Goal: Entertainment & Leisure: Consume media (video, audio)

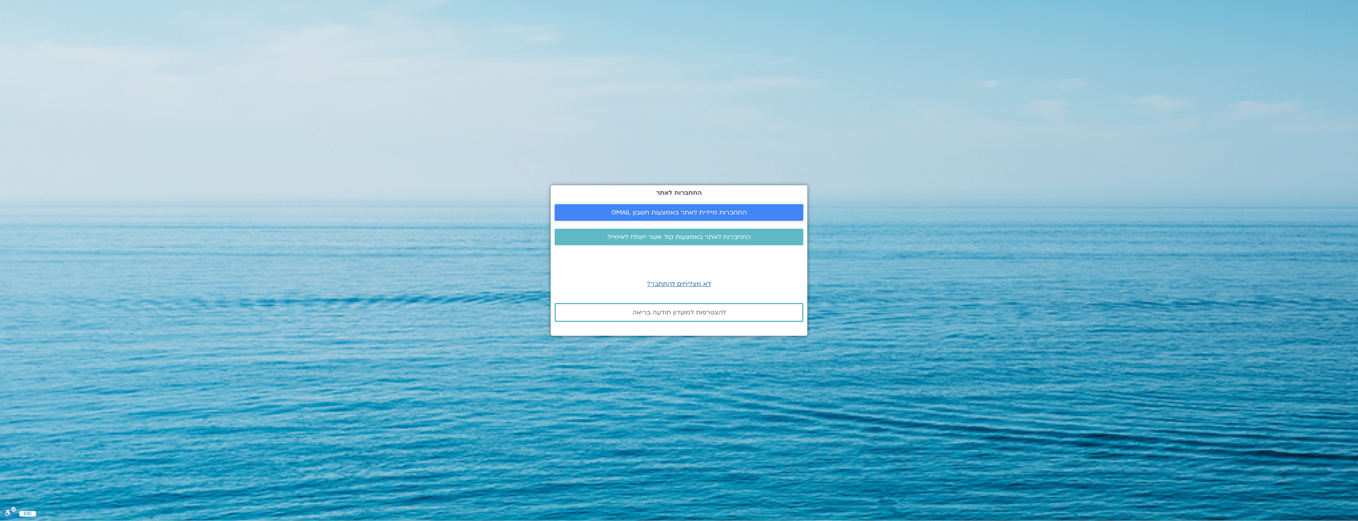
click at [652, 210] on span "התחברות מיידית לאתר באמצעות חשבון GMAIL" at bounding box center [678, 212] width 135 height 7
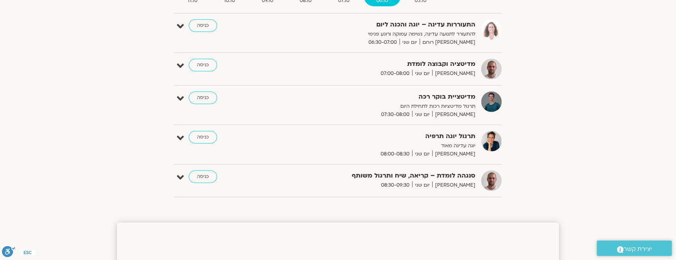
scroll to position [32, 0]
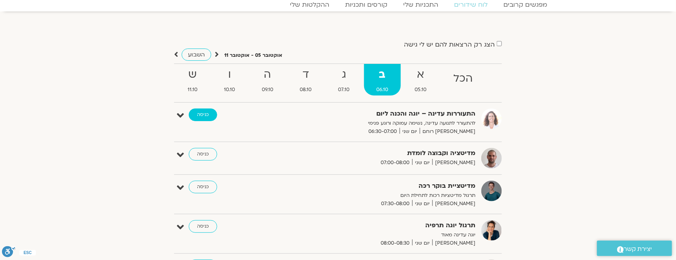
click at [202, 118] on link "כניסה" at bounding box center [203, 115] width 28 height 13
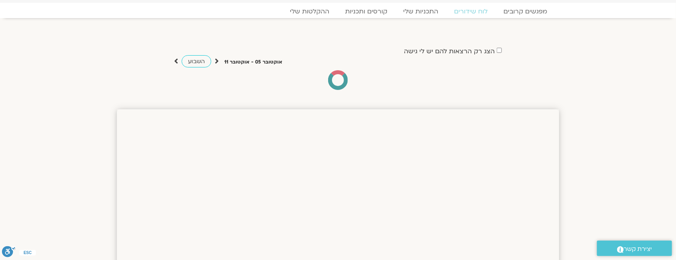
scroll to position [25, 0]
click at [309, 11] on link "ההקלטות שלי" at bounding box center [309, 11] width 66 height 9
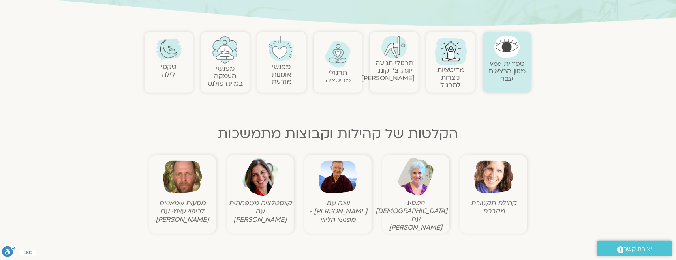
scroll to position [158, 0]
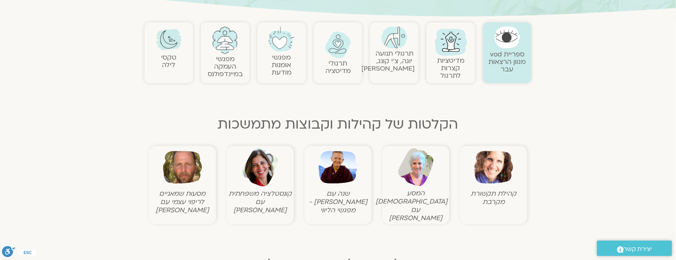
click at [392, 58] on link "תרגולי תנועה יוגה, צ׳י קונג, פלדנקרייז" at bounding box center [387, 61] width 53 height 24
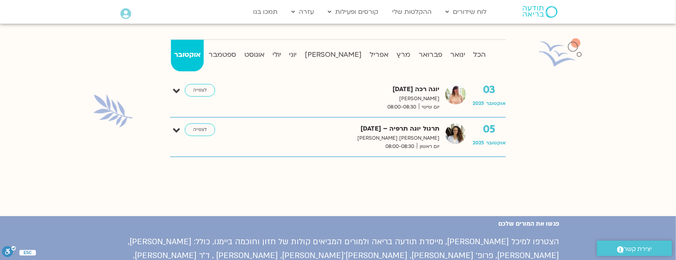
scroll to position [197, 0]
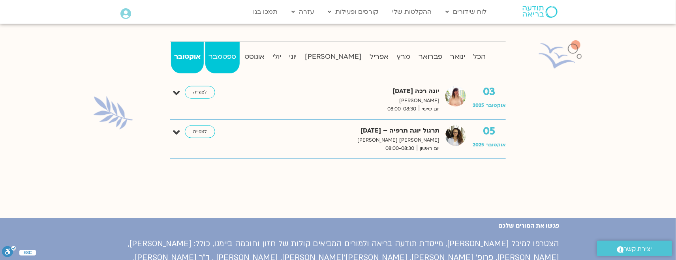
click at [228, 53] on strong "ספטמבר" at bounding box center [222, 57] width 34 height 12
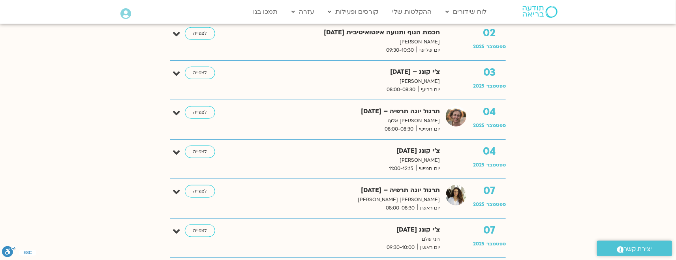
scroll to position [335, 0]
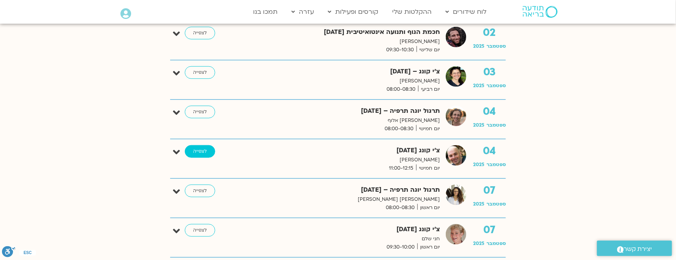
click at [199, 151] on link "לצפייה" at bounding box center [200, 151] width 30 height 13
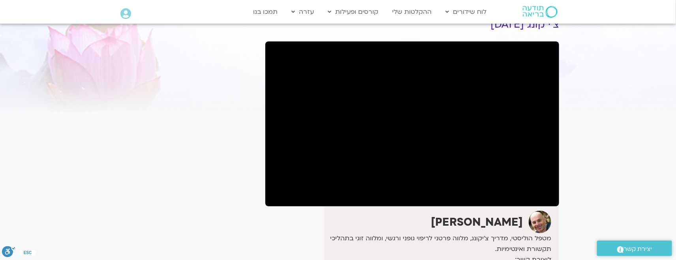
scroll to position [39, 0]
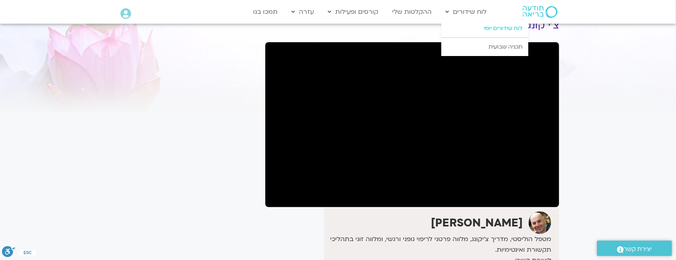
drag, startPoint x: 468, startPoint y: 13, endPoint x: 455, endPoint y: 24, distance: 17.3
drag, startPoint x: 455, startPoint y: 24, endPoint x: 514, endPoint y: 30, distance: 59.1
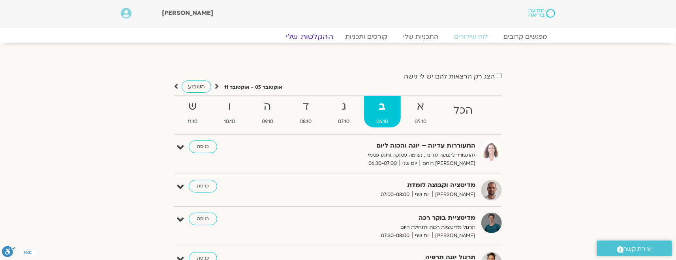
click at [307, 36] on link "ההקלטות שלי" at bounding box center [309, 36] width 66 height 9
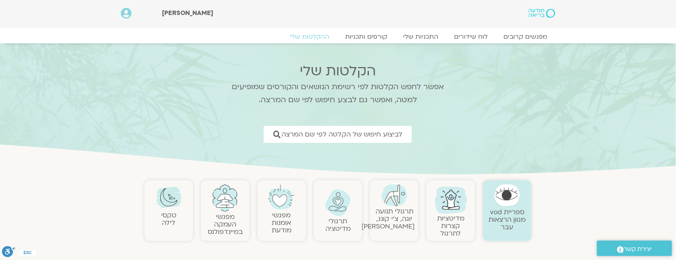
click at [452, 221] on link "מדיטציות קצרות לתרגול" at bounding box center [450, 226] width 27 height 24
click at [403, 217] on link "תרגולי תנועה יוגה, צ׳י קונג, פלדנקרייז" at bounding box center [387, 219] width 53 height 24
click at [398, 214] on link "תרגולי תנועה יוגה, צ׳י קונג, פלדנקרייז" at bounding box center [387, 219] width 53 height 24
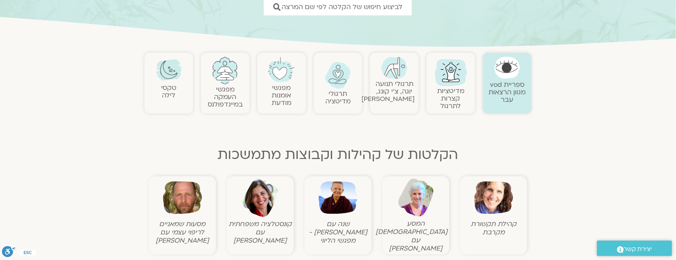
scroll to position [138, 0]
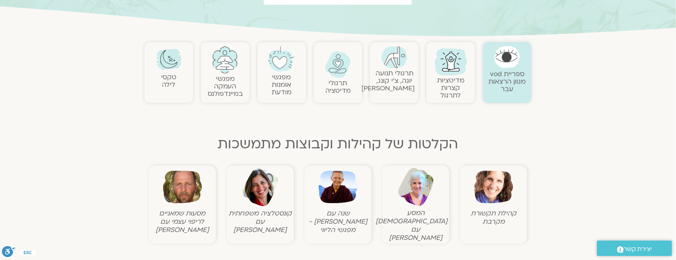
click at [388, 79] on link "תרגולי תנועה יוגה, צ׳י קונג, פלדנקרייז" at bounding box center [387, 81] width 53 height 24
click at [399, 59] on img at bounding box center [394, 57] width 26 height 22
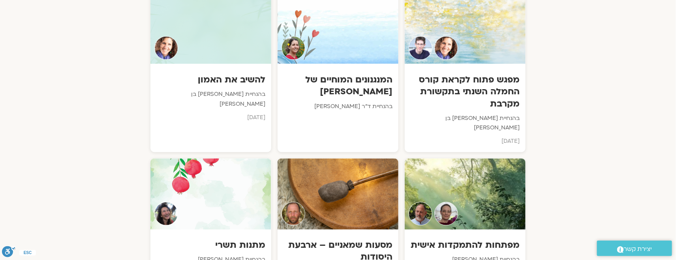
scroll to position [474, 0]
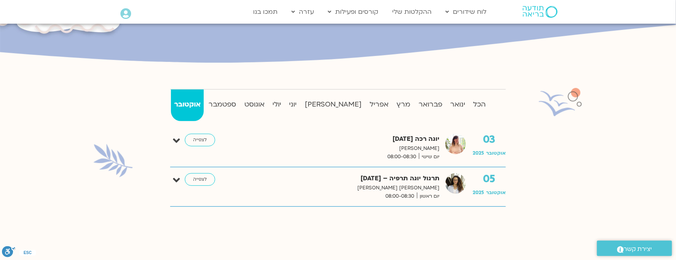
scroll to position [178, 0]
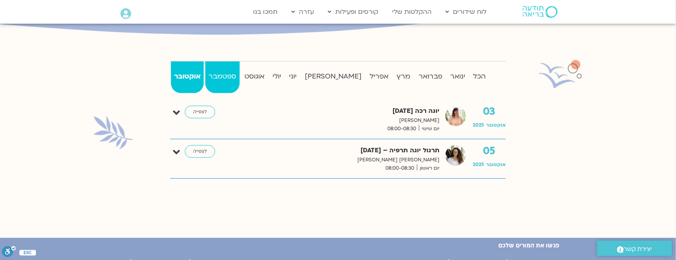
click at [215, 75] on strong "ספטמבר" at bounding box center [222, 77] width 34 height 12
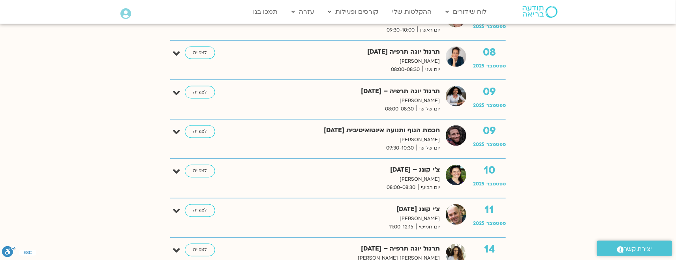
scroll to position [572, 0]
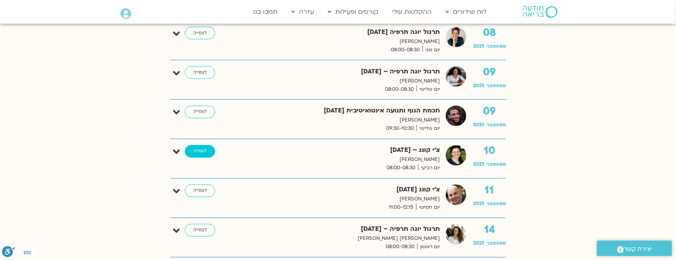
click at [208, 155] on link "לצפייה" at bounding box center [200, 151] width 30 height 13
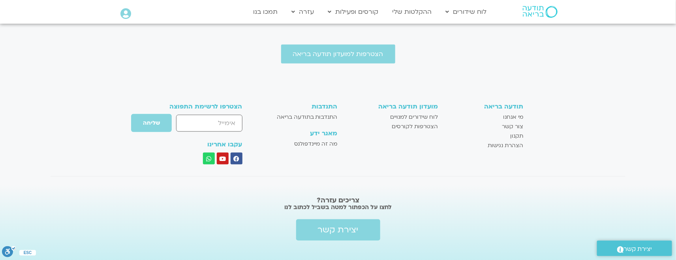
scroll to position [429, 0]
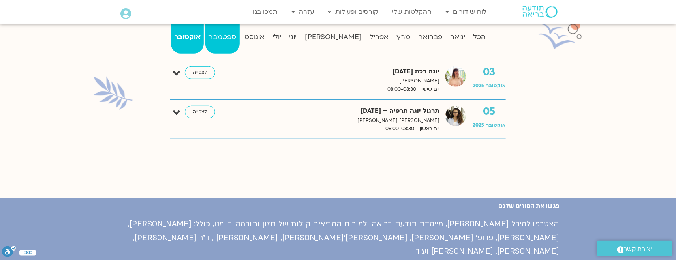
click at [239, 39] on strong "ספטמבר" at bounding box center [222, 37] width 34 height 12
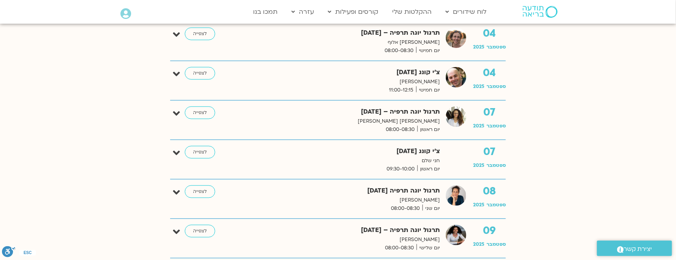
scroll to position [414, 0]
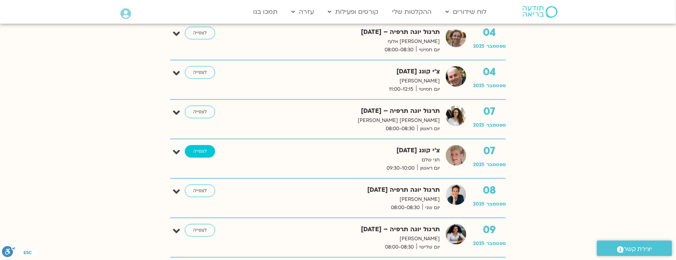
click at [198, 151] on link "לצפייה" at bounding box center [200, 151] width 30 height 13
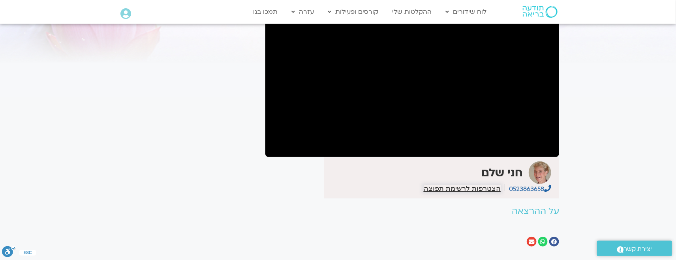
scroll to position [118, 0]
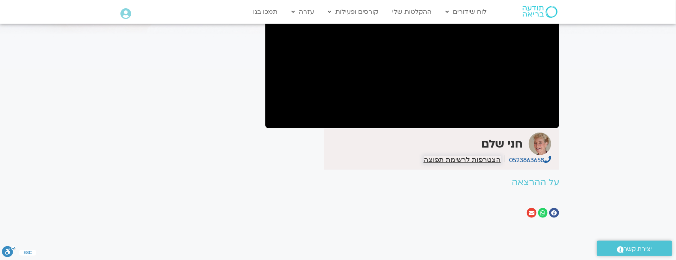
click at [459, 160] on span "הצטרפות לרשימת תפוצה" at bounding box center [462, 159] width 77 height 7
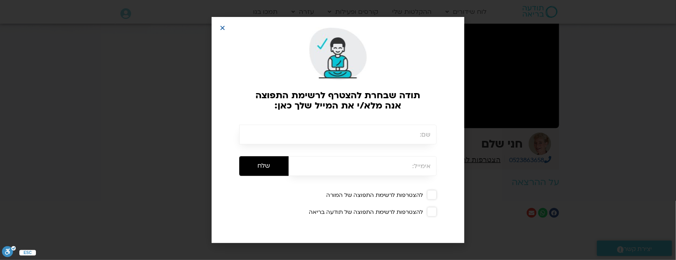
click at [227, 30] on div at bounding box center [337, 54] width 233 height 54
click at [219, 27] on icon "Close" at bounding box center [222, 28] width 6 height 6
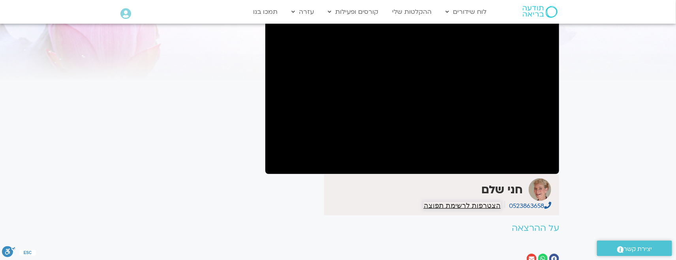
scroll to position [39, 0]
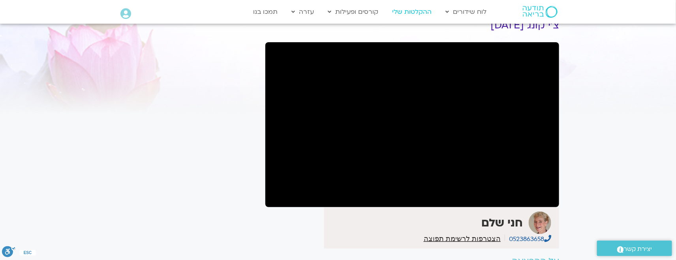
click at [403, 12] on link "ההקלטות שלי" at bounding box center [411, 11] width 47 height 15
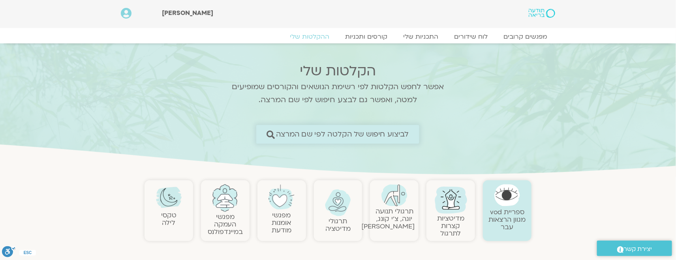
click at [335, 129] on link "לביצוע חיפוש של הקלטה לפי שם המרצה" at bounding box center [337, 134] width 163 height 19
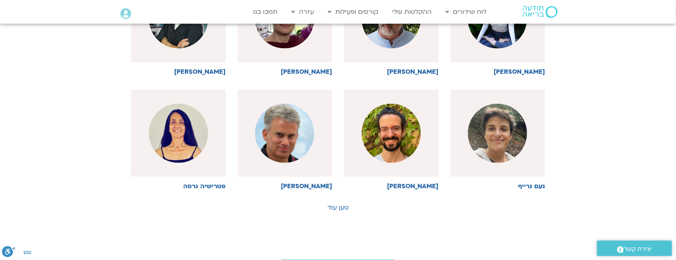
scroll to position [395, 0]
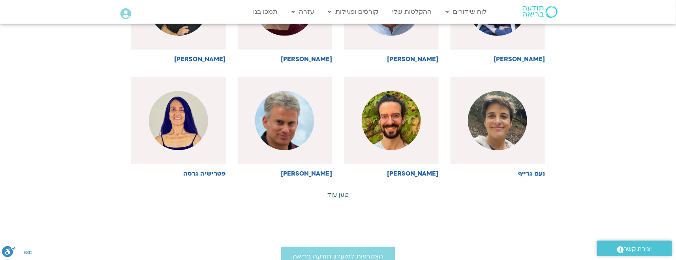
click at [343, 195] on link "טען עוד" at bounding box center [337, 195] width 21 height 9
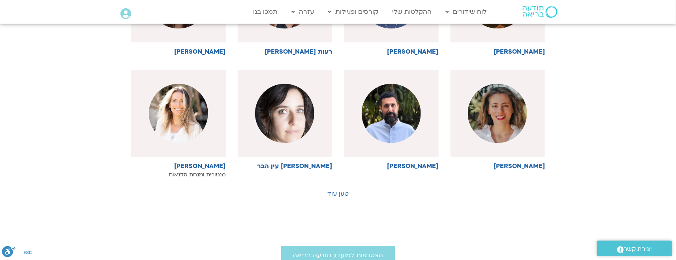
scroll to position [750, 0]
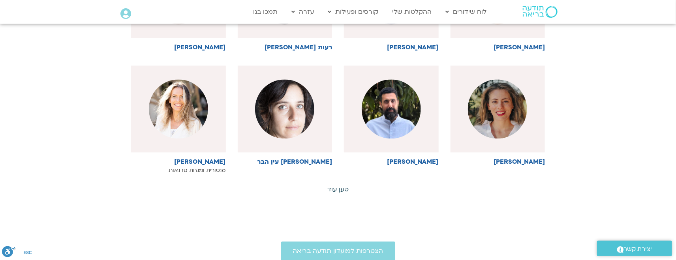
click at [343, 189] on link "טען עוד" at bounding box center [337, 189] width 21 height 9
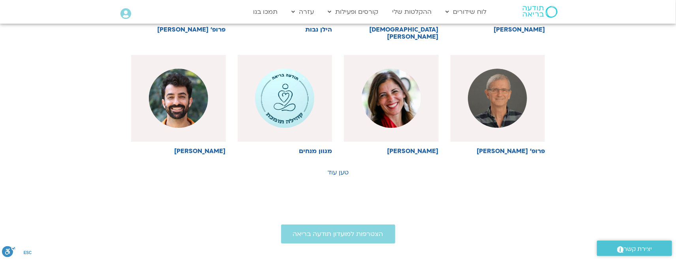
scroll to position [1125, 0]
click at [341, 168] on link "טען עוד" at bounding box center [337, 172] width 21 height 9
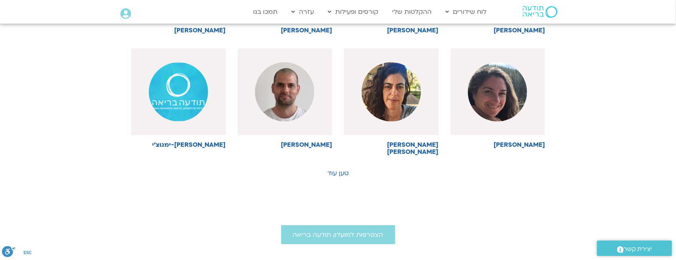
scroll to position [1480, 0]
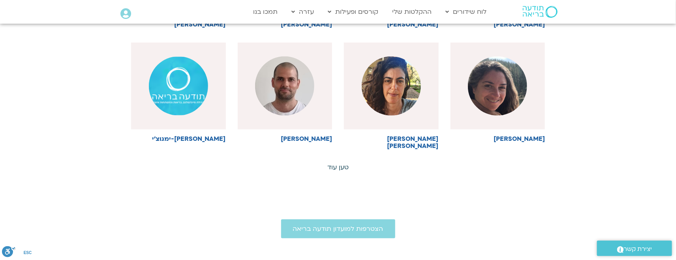
click at [342, 163] on link "טען עוד" at bounding box center [337, 167] width 21 height 9
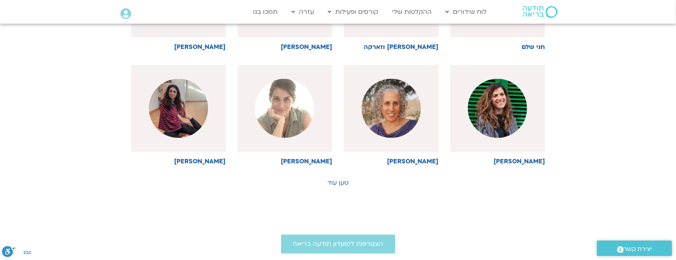
scroll to position [1816, 0]
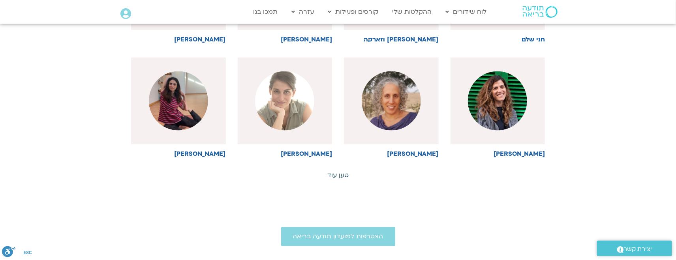
click at [341, 171] on link "טען עוד" at bounding box center [337, 175] width 21 height 9
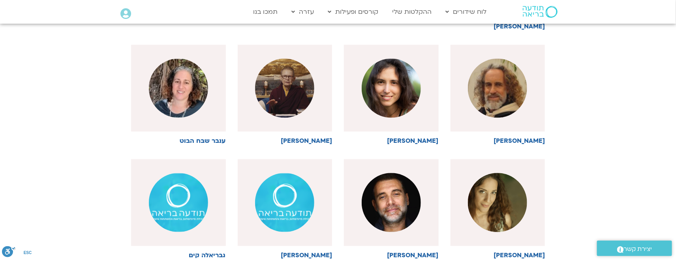
scroll to position [2112, 0]
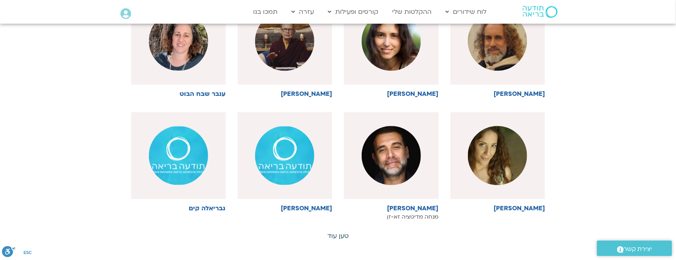
click at [345, 232] on link "טען עוד" at bounding box center [337, 236] width 21 height 9
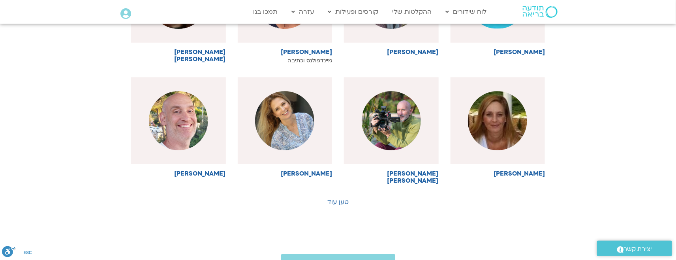
scroll to position [2526, 0]
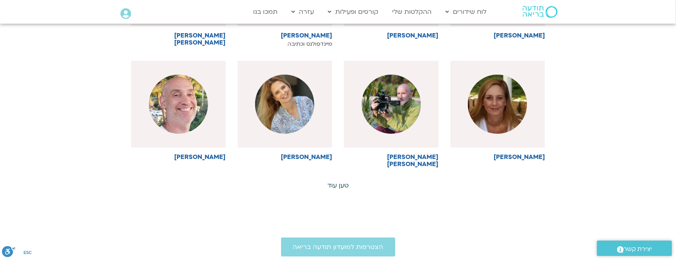
click at [339, 181] on link "טען עוד" at bounding box center [337, 185] width 21 height 9
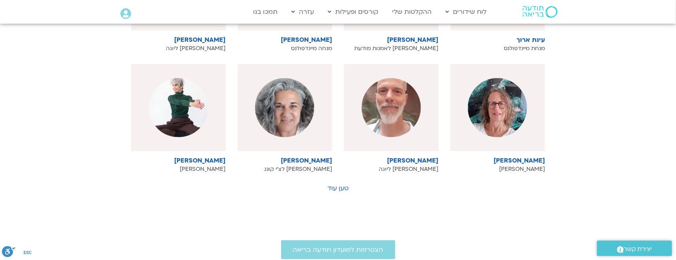
scroll to position [2881, 0]
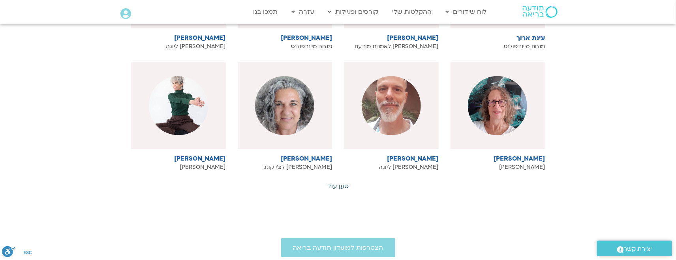
click at [343, 182] on link "טען עוד" at bounding box center [337, 186] width 21 height 9
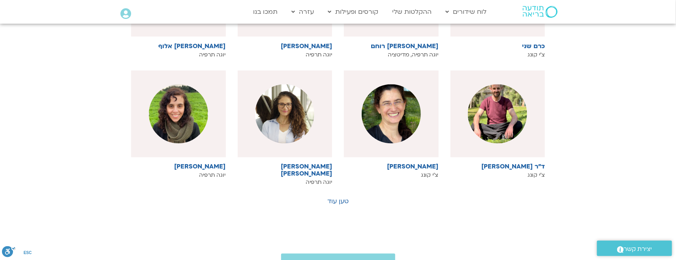
scroll to position [3236, 0]
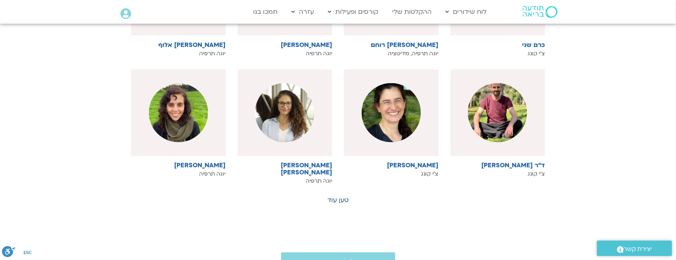
click at [337, 196] on link "טען עוד" at bounding box center [337, 200] width 21 height 9
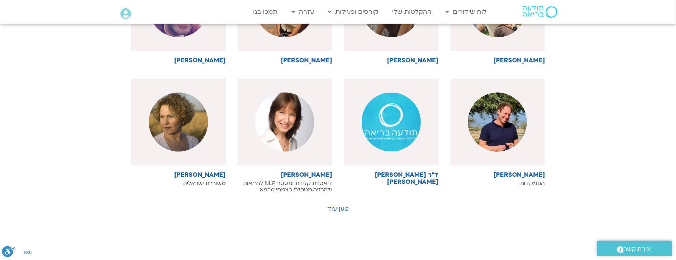
scroll to position [3592, 0]
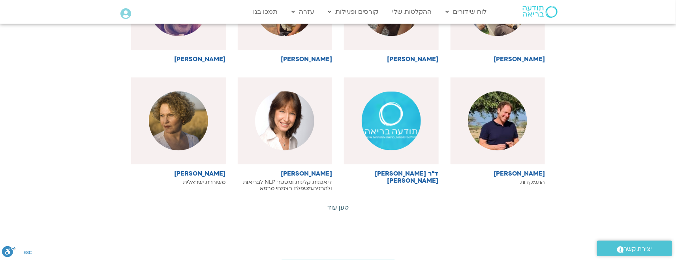
click at [338, 203] on link "טען עוד" at bounding box center [337, 207] width 21 height 9
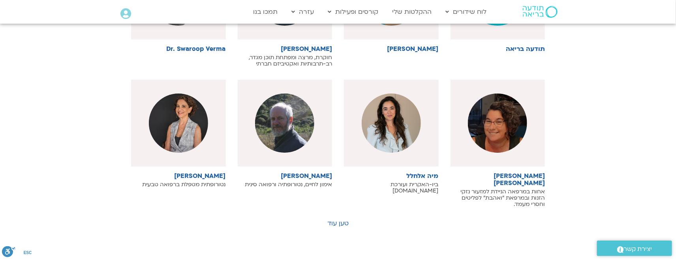
scroll to position [3967, 0]
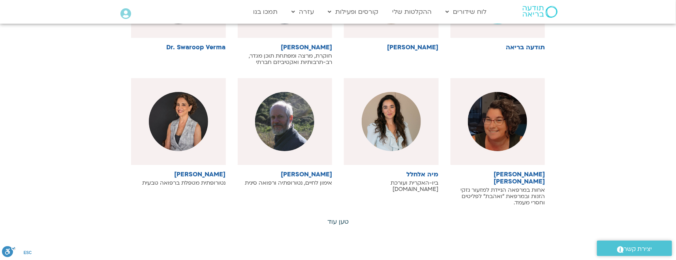
click at [334, 217] on link "טען עוד" at bounding box center [337, 221] width 21 height 9
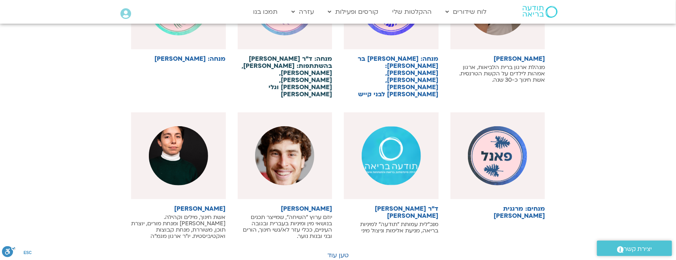
scroll to position [4361, 0]
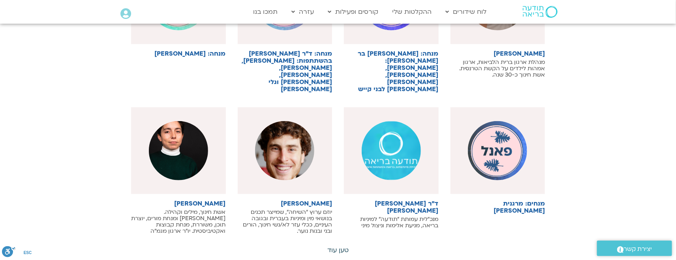
click at [333, 246] on link "טען עוד" at bounding box center [337, 250] width 21 height 9
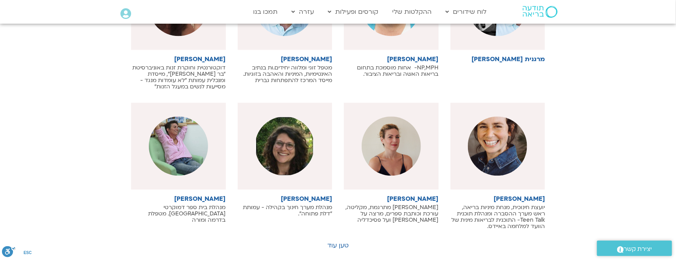
scroll to position [4796, 0]
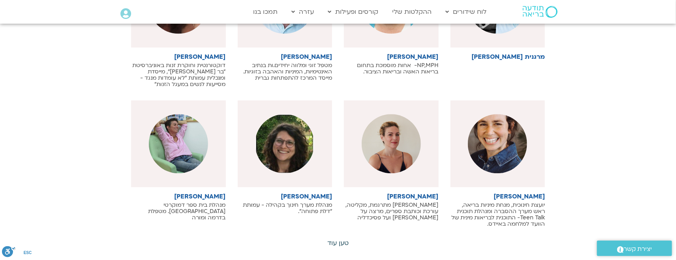
click at [341, 239] on link "טען עוד" at bounding box center [337, 243] width 21 height 9
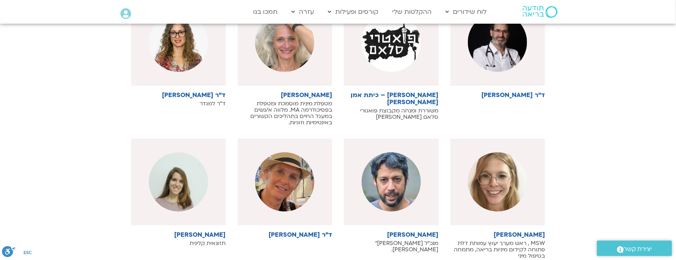
scroll to position [5190, 0]
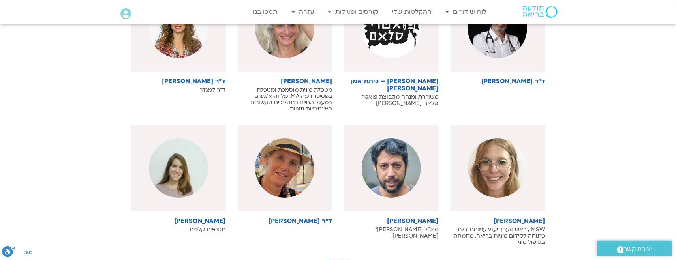
click at [337, 257] on link "טען עוד" at bounding box center [337, 261] width 21 height 9
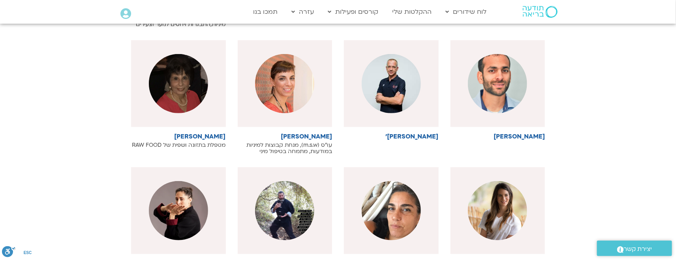
scroll to position [5545, 0]
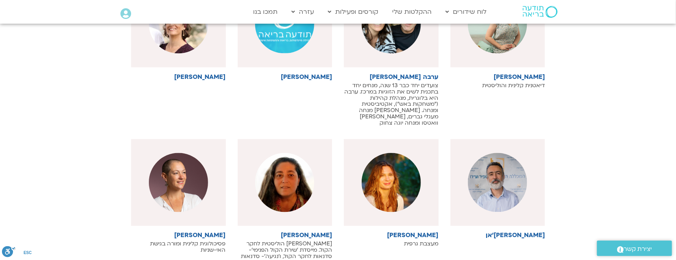
scroll to position [5999, 0]
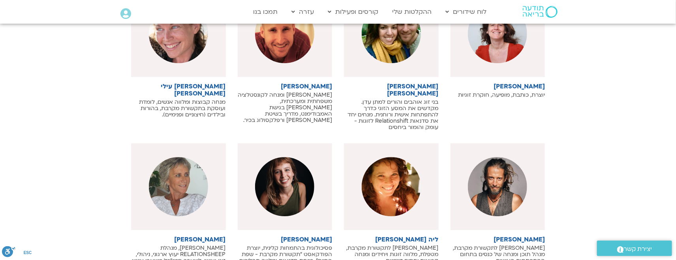
scroll to position [6414, 0]
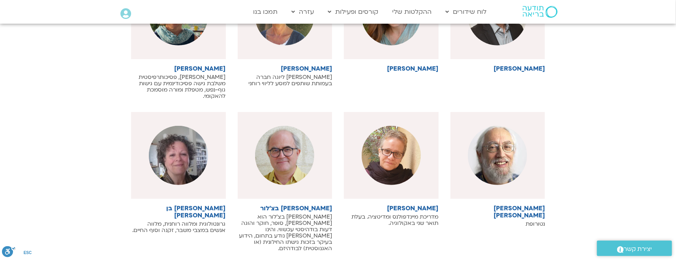
scroll to position [6887, 0]
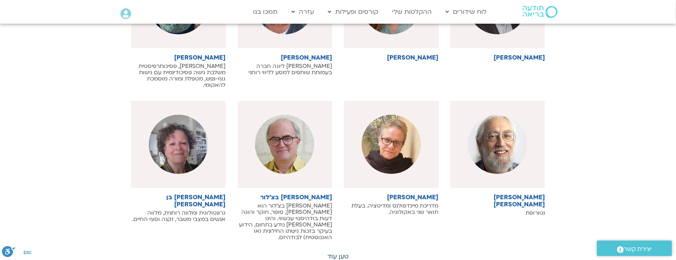
click at [341, 252] on link "טען עוד" at bounding box center [337, 256] width 21 height 9
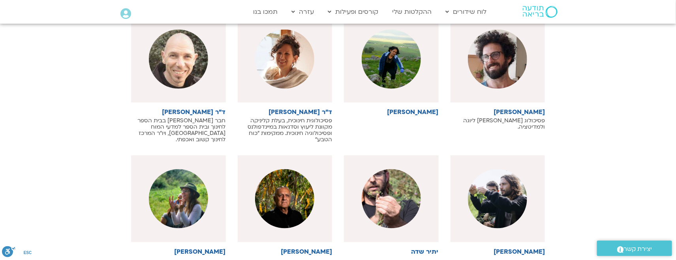
scroll to position [7203, 0]
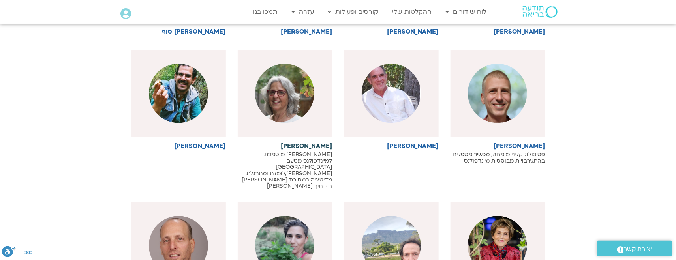
scroll to position [7598, 0]
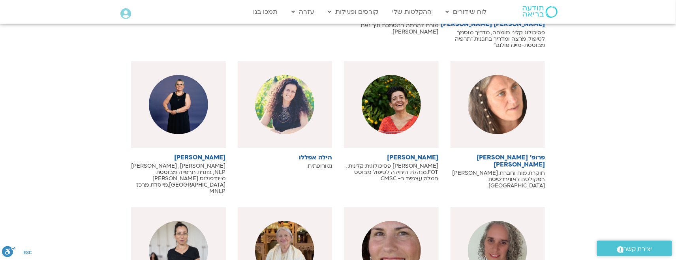
scroll to position [8032, 0]
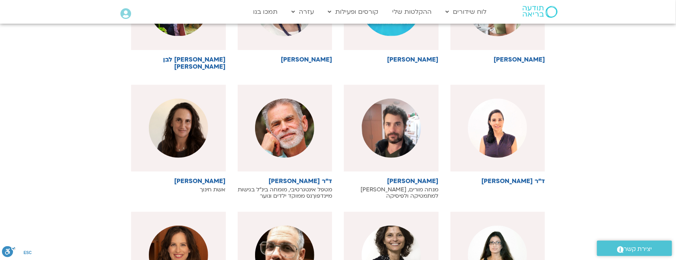
scroll to position [8407, 0]
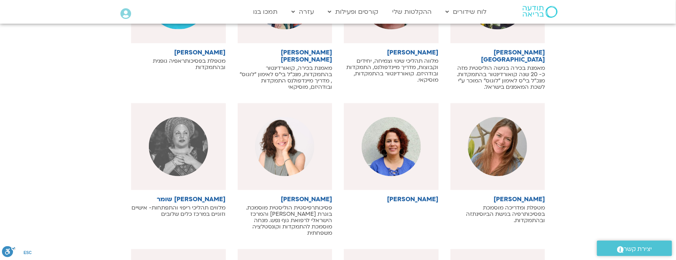
scroll to position [8802, 0]
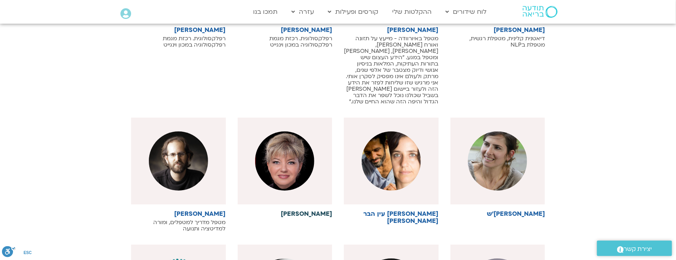
scroll to position [9295, 0]
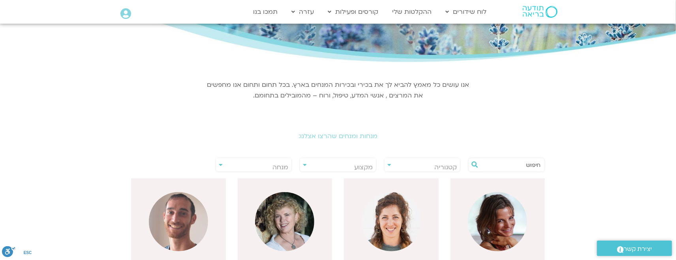
scroll to position [79, 0]
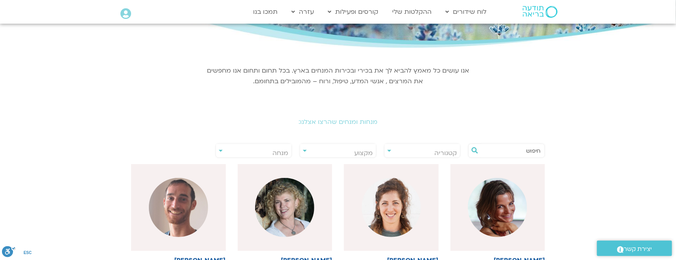
click at [309, 153] on span "מקצוע" at bounding box center [338, 153] width 76 height 18
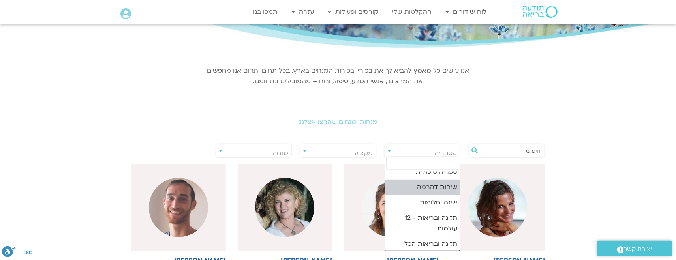
scroll to position [163, 0]
click at [547, 122] on h2 "מנחות ומנחים שהרצו אצלנו:" at bounding box center [338, 121] width 442 height 7
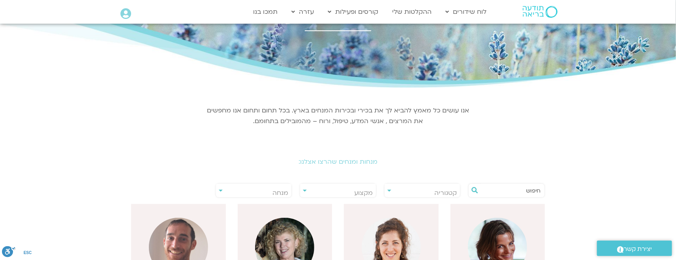
scroll to position [39, 0]
click at [497, 196] on div at bounding box center [506, 190] width 77 height 14
click at [501, 194] on input "text" at bounding box center [510, 190] width 60 height 13
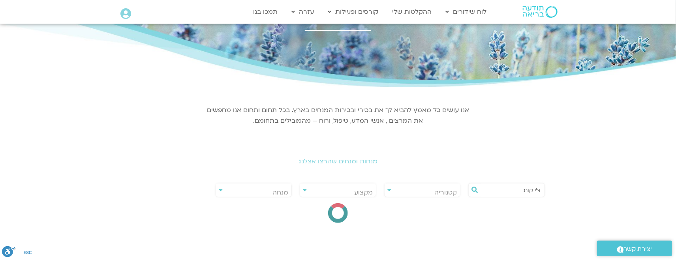
type input "צ'י קונג"
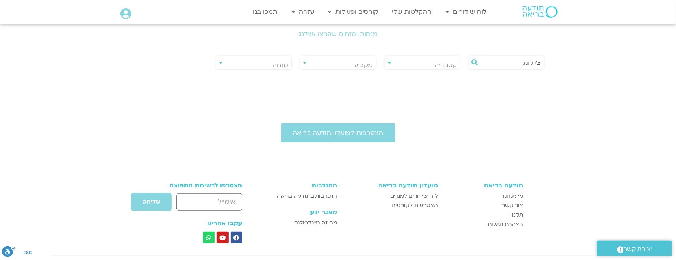
scroll to position [158, 0]
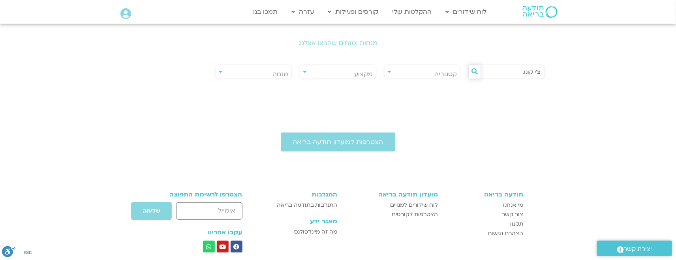
click at [476, 73] on icon at bounding box center [474, 71] width 6 height 6
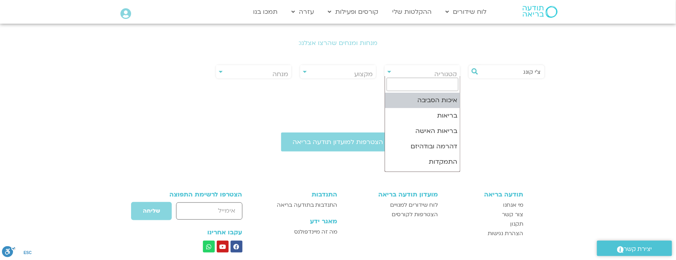
click at [445, 75] on span "קטגוריה" at bounding box center [445, 74] width 22 height 9
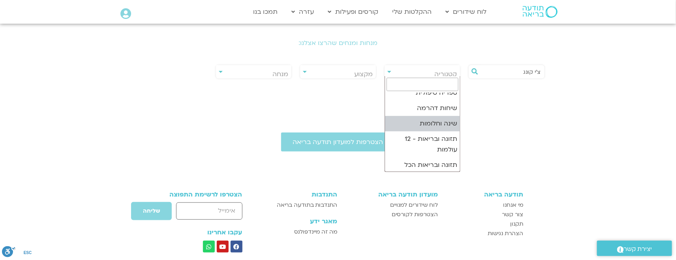
scroll to position [163, 0]
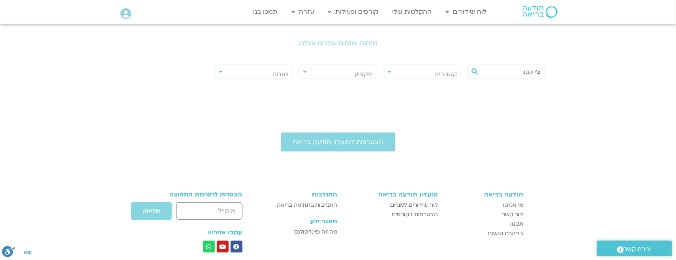
click at [358, 108] on div "הצטרפות למועדון תודעה בריאה תודעה בריאה מי אנחנו צור קשר תקנון הצהרת נגישות מוע…" at bounding box center [338, 228] width 676 height 263
click at [340, 82] on body "דלג לתוכן Main Menu לוח שידורים לוח שידורים יומי תכניה שבועית ההקלטות שלי קורסי…" at bounding box center [338, 101] width 676 height 518
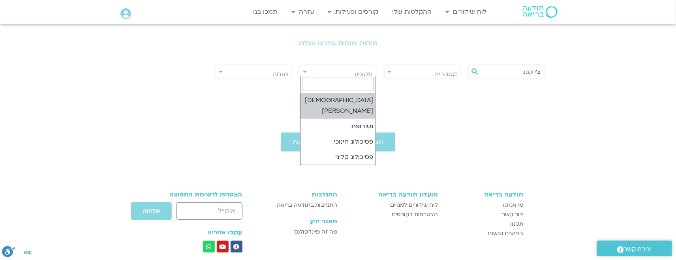
click at [235, 73] on span "מנחה" at bounding box center [254, 74] width 76 height 18
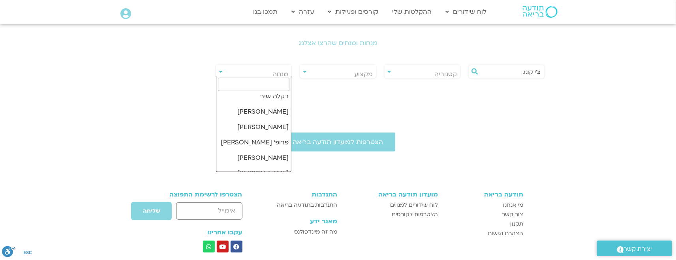
scroll to position [197, 0]
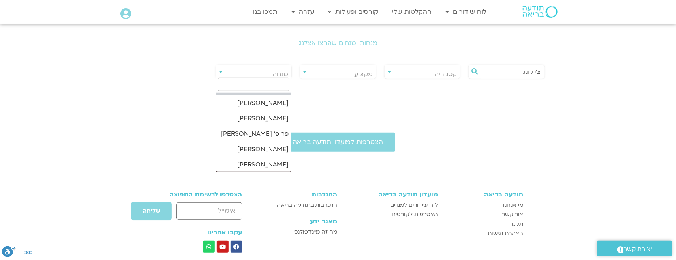
click at [257, 82] on input "search" at bounding box center [254, 84] width 72 height 13
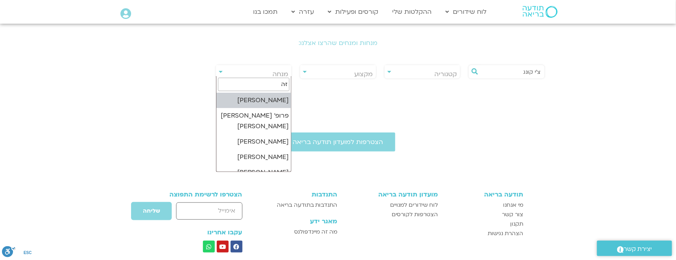
type input "זהר"
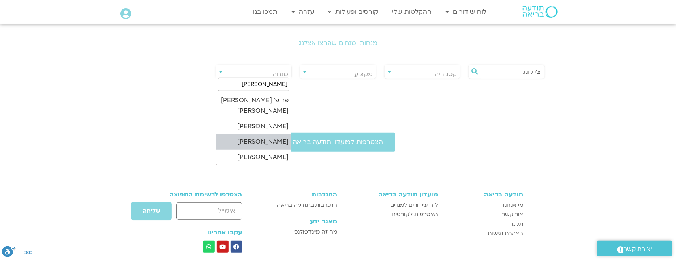
select select "****"
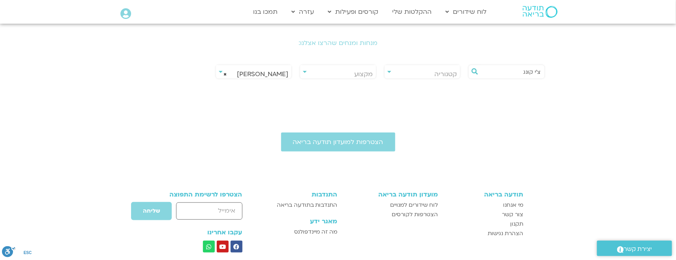
drag, startPoint x: 506, startPoint y: 70, endPoint x: 541, endPoint y: 73, distance: 34.8
click at [541, 73] on div "צ'י קונג" at bounding box center [506, 72] width 77 height 14
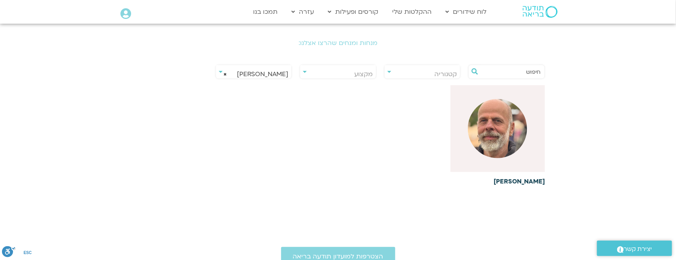
click at [509, 127] on img at bounding box center [497, 128] width 59 height 59
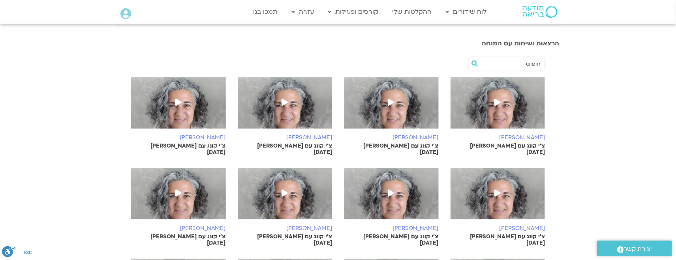
scroll to position [335, 0]
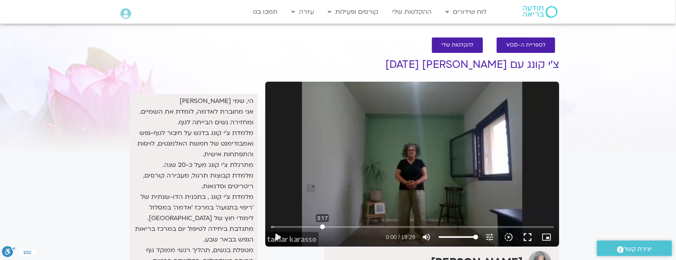
click at [322, 227] on input "Seek" at bounding box center [412, 227] width 283 height 5
click at [274, 234] on button "play_arrow" at bounding box center [277, 237] width 19 height 19
click at [352, 227] on input "Seek" at bounding box center [412, 227] width 283 height 5
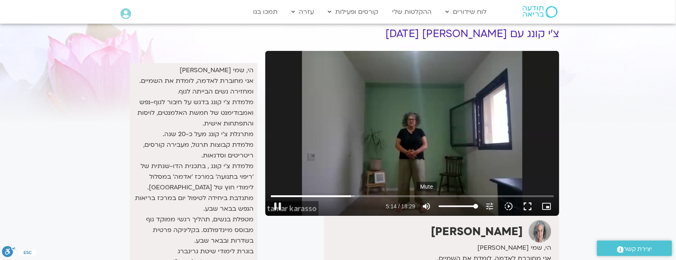
scroll to position [39, 0]
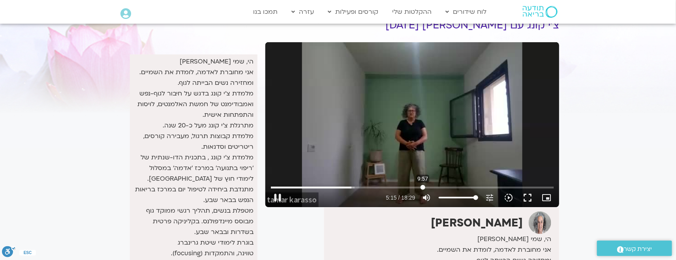
click at [423, 187] on input "Seek" at bounding box center [412, 187] width 283 height 5
click at [455, 186] on input "Seek" at bounding box center [412, 187] width 283 height 5
click at [429, 135] on div "Skip Ad 12:07 pause 14:42 / 18:29 volume_up Mute tune Resolution Auto 360p slow…" at bounding box center [412, 124] width 294 height 165
type input "883.113961"
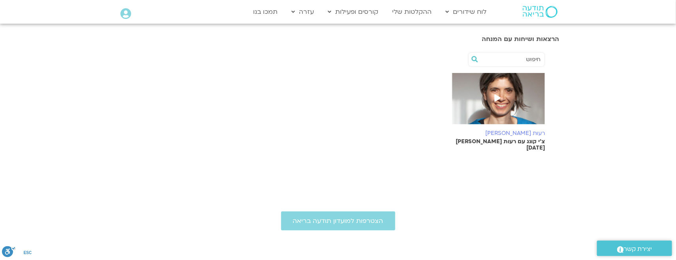
scroll to position [138, 0]
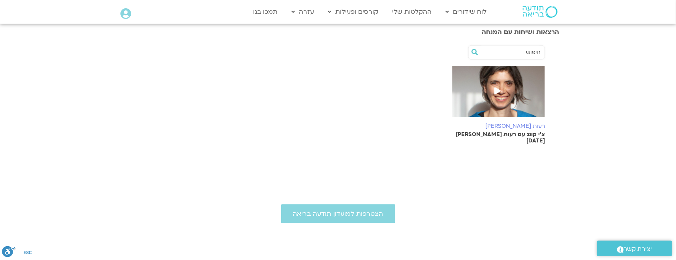
click at [481, 85] on img at bounding box center [497, 95] width 95 height 59
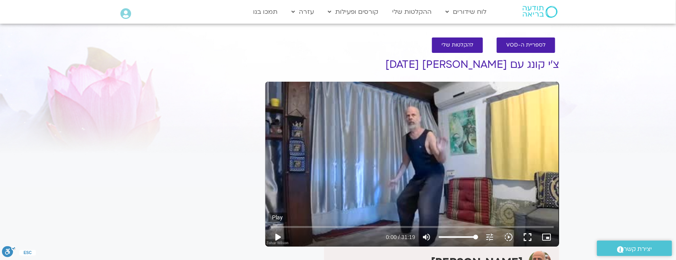
click at [277, 236] on button "play_arrow" at bounding box center [277, 237] width 19 height 19
click at [288, 226] on input "Seek" at bounding box center [412, 227] width 283 height 5
click at [334, 226] on input "Seek" at bounding box center [412, 227] width 283 height 5
click at [369, 227] on input "Seek" at bounding box center [412, 227] width 283 height 5
click at [426, 227] on input "Seek" at bounding box center [412, 227] width 283 height 5
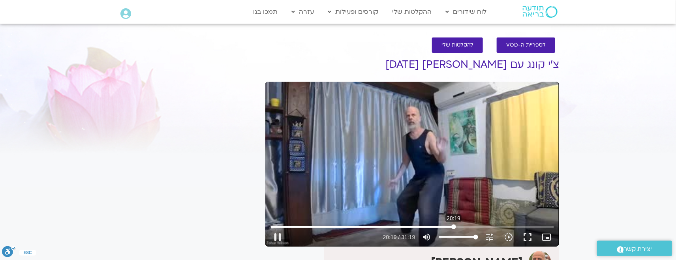
click at [454, 225] on input "Seek" at bounding box center [412, 227] width 283 height 5
click at [415, 168] on div "Skip Ad 20:13 pause 20:31 / 31:19 volume_up Mute tune Resolution Auto 240p slow…" at bounding box center [412, 164] width 294 height 165
type input "1231.580531"
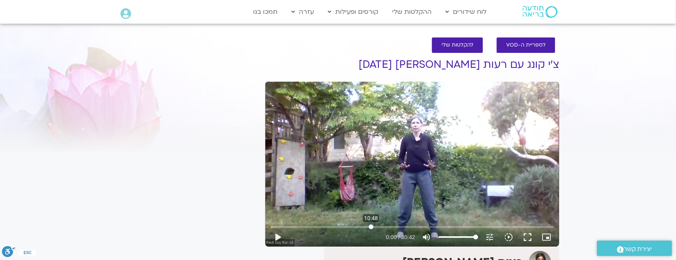
click at [371, 225] on input "Seek" at bounding box center [412, 227] width 283 height 5
click at [275, 238] on button "play_arrow" at bounding box center [277, 237] width 19 height 19
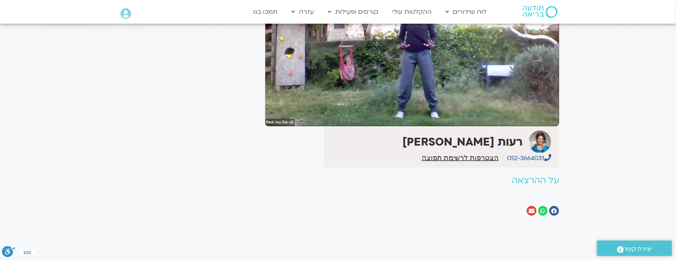
scroll to position [138, 0]
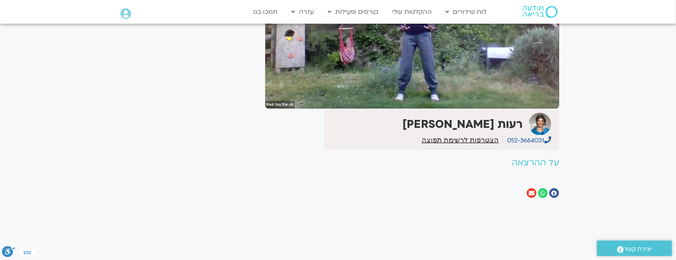
click at [531, 162] on h2 "על ההרצאה" at bounding box center [412, 163] width 294 height 10
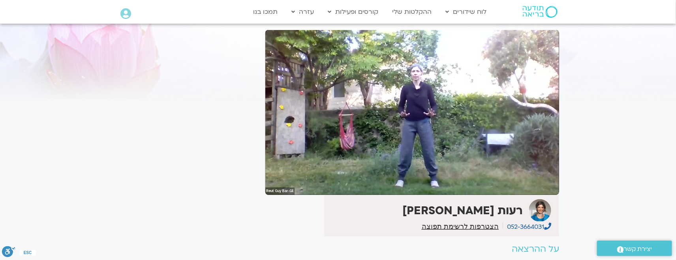
scroll to position [39, 0]
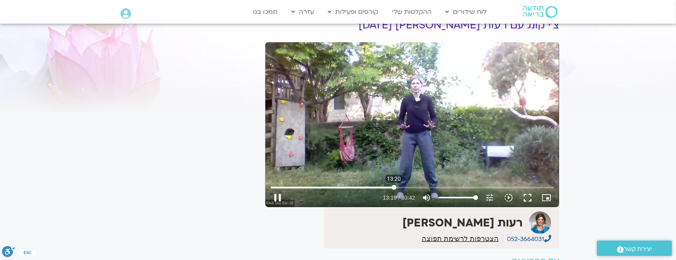
click at [394, 186] on input "Seek" at bounding box center [412, 187] width 283 height 5
click at [408, 165] on div "Skip Ad 14:33 pause 13:19 / 30:42 volume_up Mute tune Resolution Auto 720p slow…" at bounding box center [412, 124] width 294 height 165
click at [277, 199] on button "play_arrow" at bounding box center [277, 197] width 19 height 19
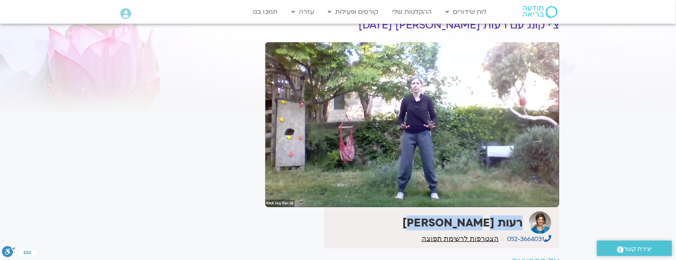
drag, startPoint x: 438, startPoint y: 223, endPoint x: 522, endPoint y: 225, distance: 84.5
click at [522, 225] on div "רעות גיא בר -גיל" at bounding box center [438, 223] width 225 height 22
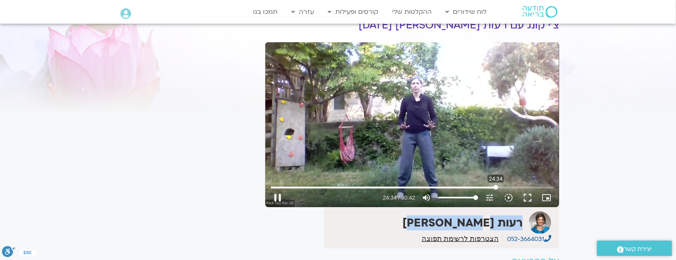
click at [496, 187] on input "Seek" at bounding box center [412, 187] width 283 height 5
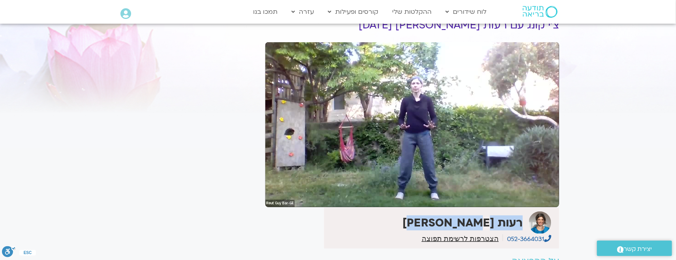
click at [278, 195] on button "pause" at bounding box center [277, 197] width 19 height 19
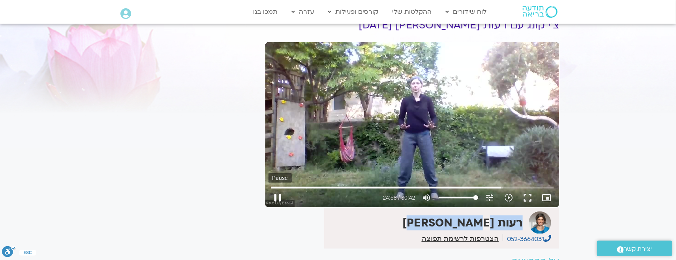
click at [276, 197] on button "pause" at bounding box center [277, 197] width 19 height 19
type input "1498.468602"
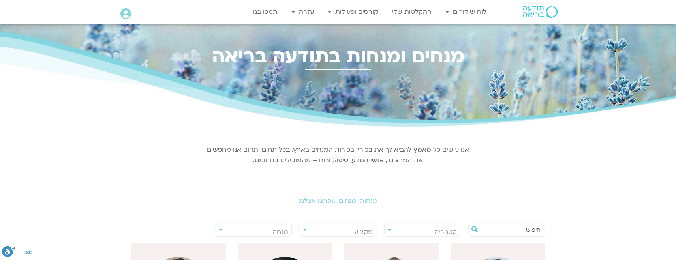
select select "****"
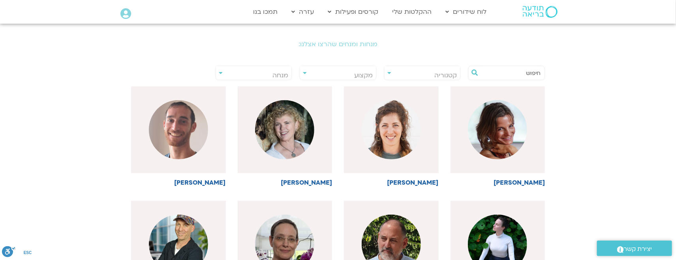
click at [270, 73] on span "מנחה" at bounding box center [254, 75] width 76 height 18
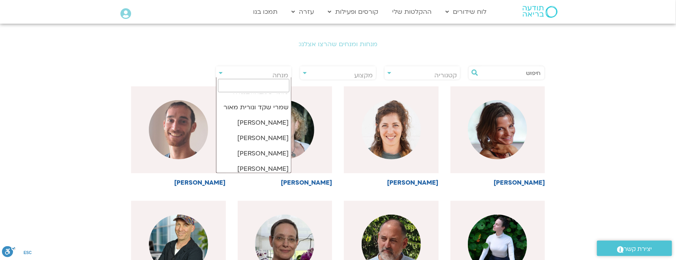
click at [278, 86] on input "search" at bounding box center [254, 85] width 72 height 13
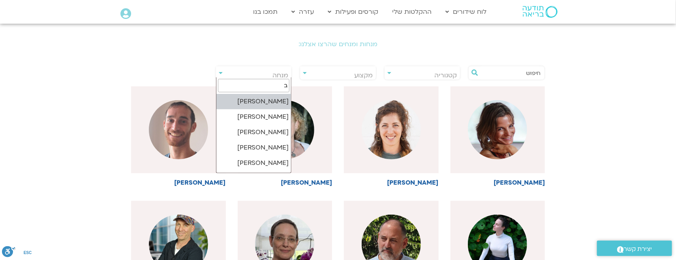
type input "בן"
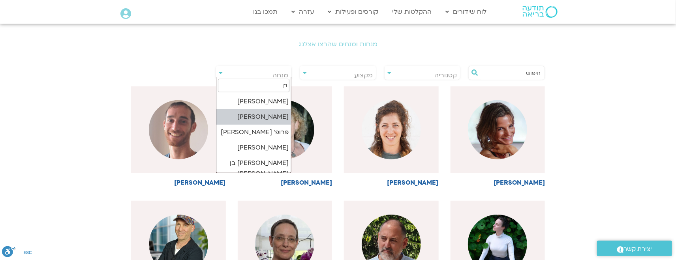
select select "******"
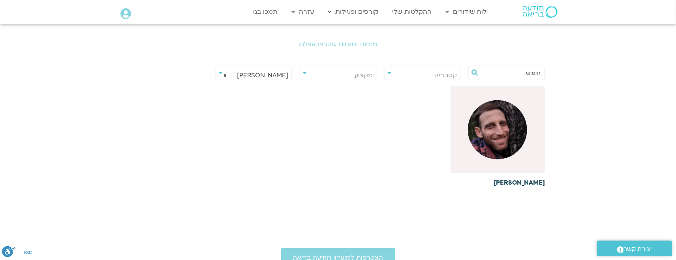
click at [520, 128] on img at bounding box center [497, 129] width 59 height 59
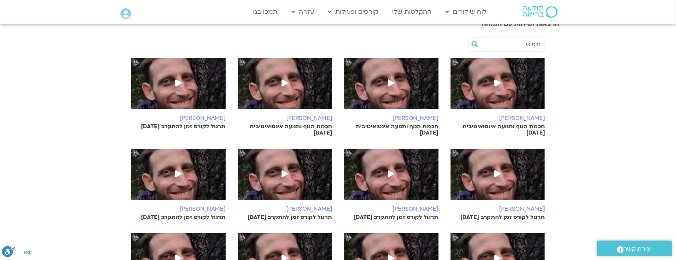
scroll to position [276, 0]
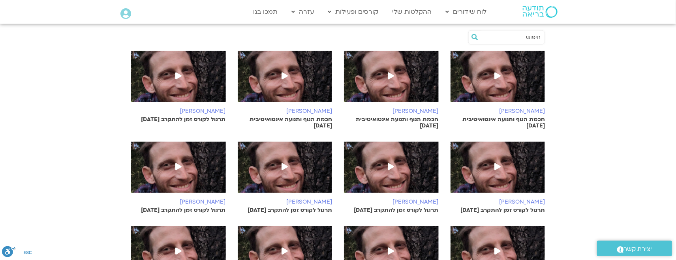
click at [409, 91] on img at bounding box center [391, 80] width 95 height 59
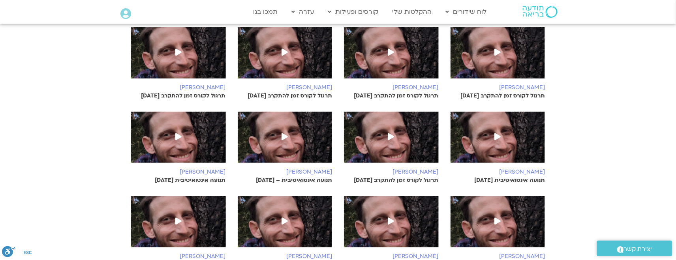
scroll to position [398, 0]
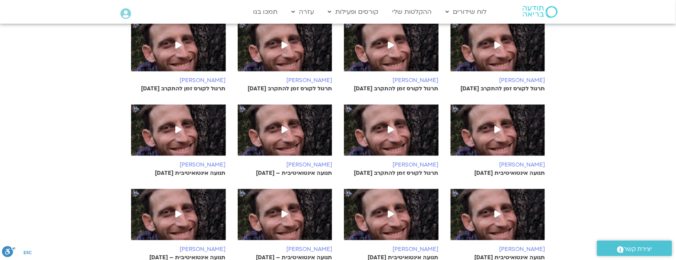
click at [268, 143] on img at bounding box center [285, 134] width 95 height 59
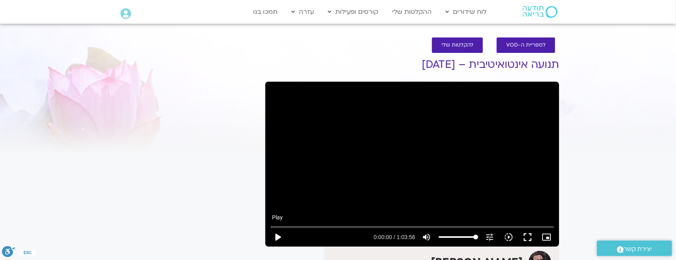
click at [279, 235] on button "play_arrow" at bounding box center [277, 237] width 19 height 19
click at [300, 225] on input "Seek" at bounding box center [412, 227] width 283 height 5
click at [330, 226] on input "Seek" at bounding box center [412, 227] width 283 height 5
click at [352, 227] on input "Seek" at bounding box center [412, 227] width 283 height 5
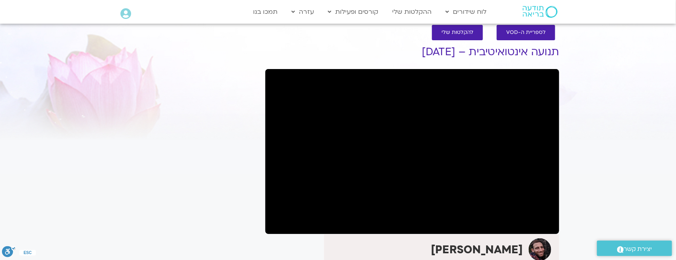
scroll to position [20, 0]
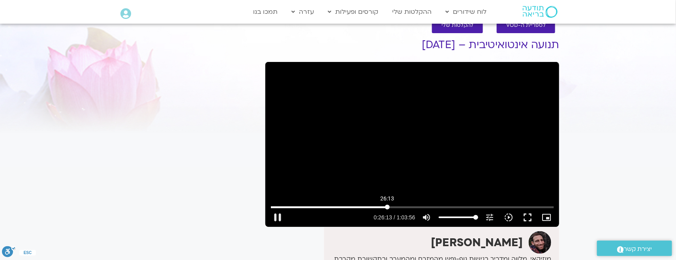
click at [387, 206] on input "Seek" at bounding box center [412, 207] width 283 height 5
click at [410, 207] on input "Seek" at bounding box center [412, 207] width 283 height 5
click at [436, 205] on input "Seek" at bounding box center [412, 207] width 283 height 5
click at [426, 207] on input "Seek" at bounding box center [412, 207] width 283 height 5
click at [421, 207] on input "Seek" at bounding box center [412, 207] width 283 height 5
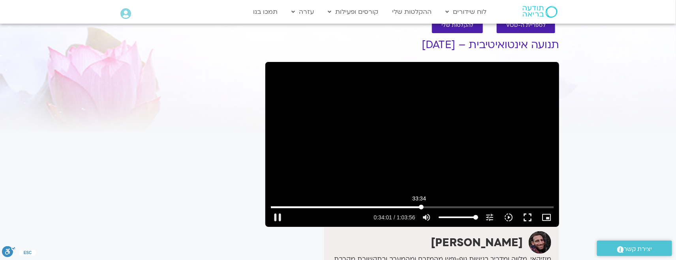
click at [419, 207] on input "Seek" at bounding box center [412, 207] width 283 height 5
click at [417, 207] on input "Seek" at bounding box center [412, 207] width 283 height 5
click at [440, 206] on input "Seek" at bounding box center [412, 207] width 283 height 5
click at [469, 206] on input "Seek" at bounding box center [412, 207] width 283 height 5
click at [491, 206] on input "Seek" at bounding box center [412, 207] width 283 height 5
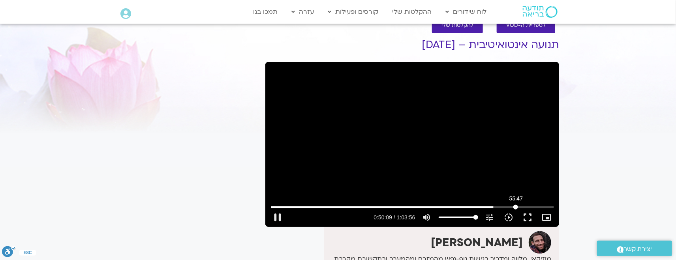
click at [515, 207] on input "Seek" at bounding box center [412, 207] width 283 height 5
click at [500, 206] on input "Seek" at bounding box center [412, 207] width 283 height 5
click at [495, 207] on input "Seek" at bounding box center [412, 207] width 283 height 5
click at [492, 207] on input "Seek" at bounding box center [412, 207] width 283 height 5
click at [488, 206] on input "Seek" at bounding box center [412, 207] width 283 height 5
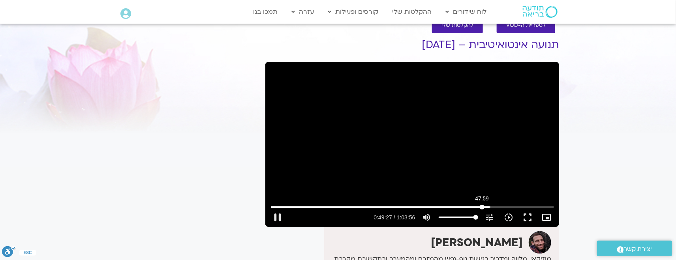
click at [482, 207] on input "Seek" at bounding box center [412, 207] width 283 height 5
click at [479, 207] on input "Seek" at bounding box center [412, 207] width 283 height 5
click at [523, 205] on input "Seek" at bounding box center [412, 207] width 283 height 5
click at [538, 206] on input "Seek" at bounding box center [412, 207] width 283 height 5
click at [277, 217] on button "pause" at bounding box center [277, 217] width 19 height 19
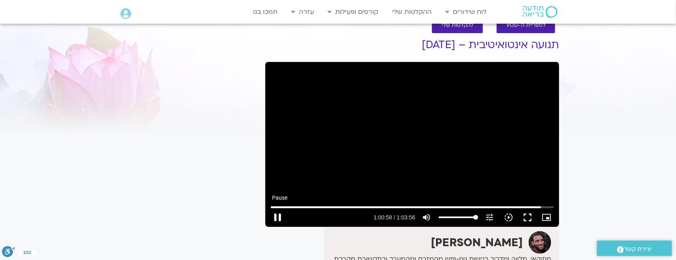
type input "3658.143651"
